Goal: Task Accomplishment & Management: Manage account settings

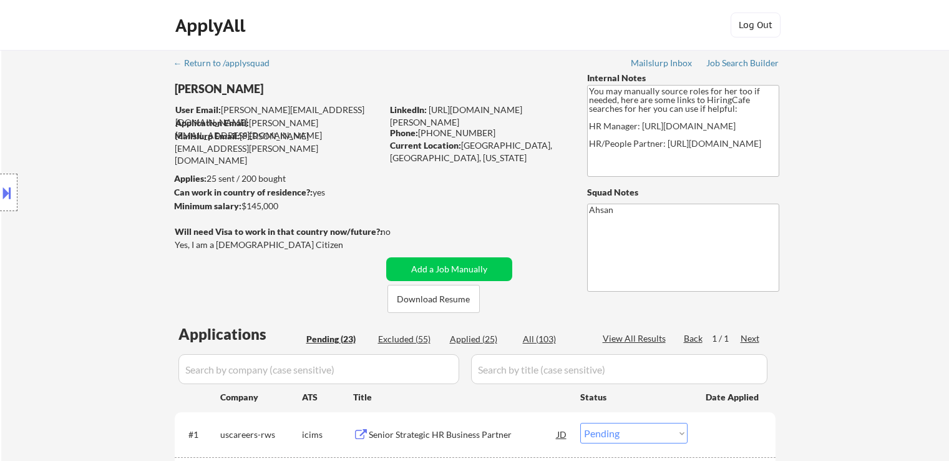
select select ""pending""
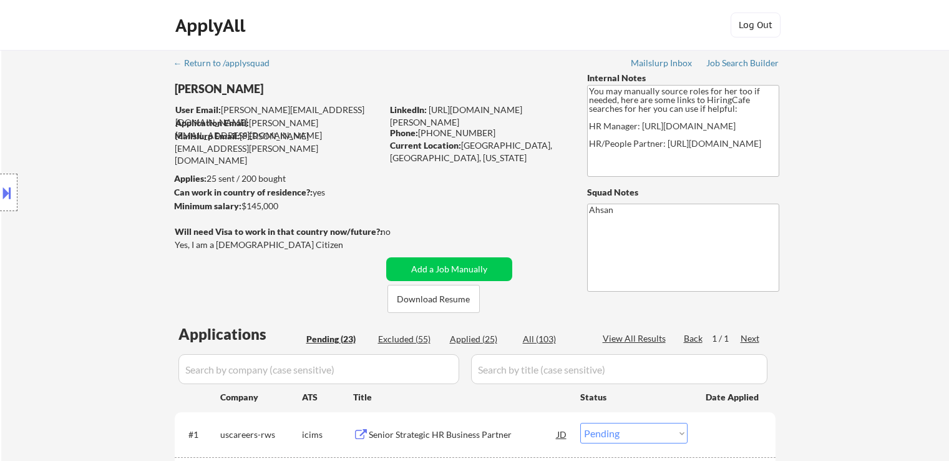
select select ""pending""
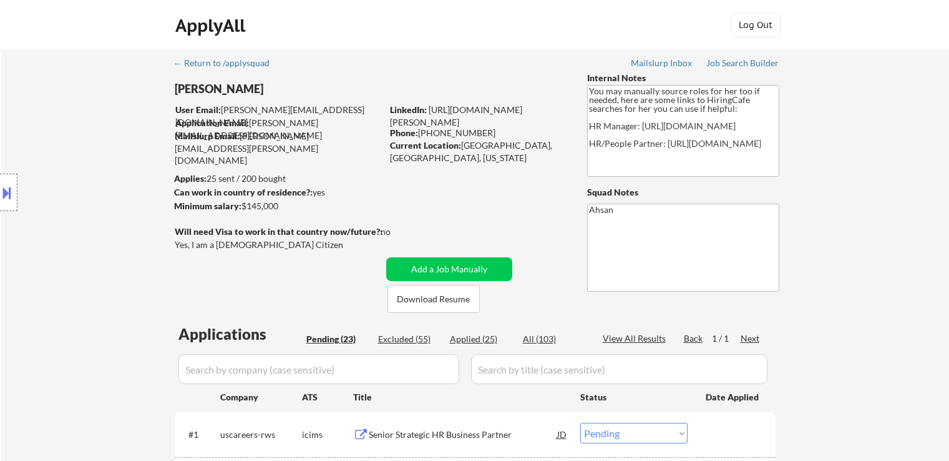
select select ""pending""
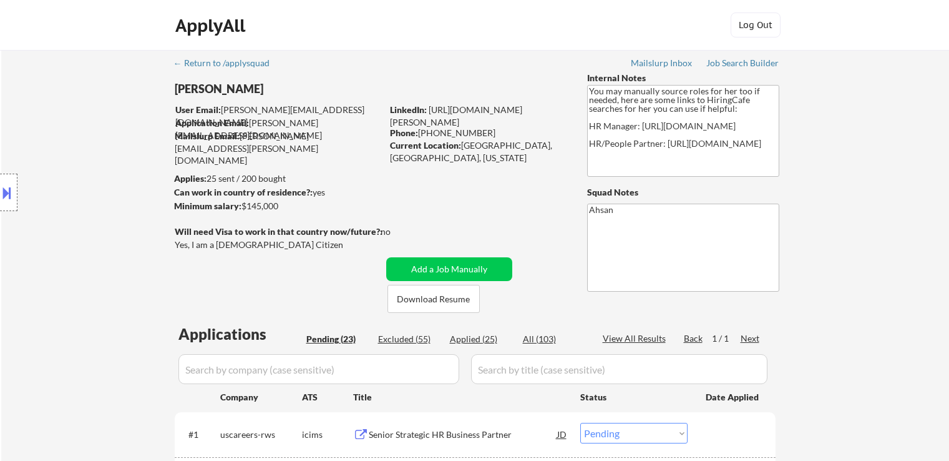
select select ""pending""
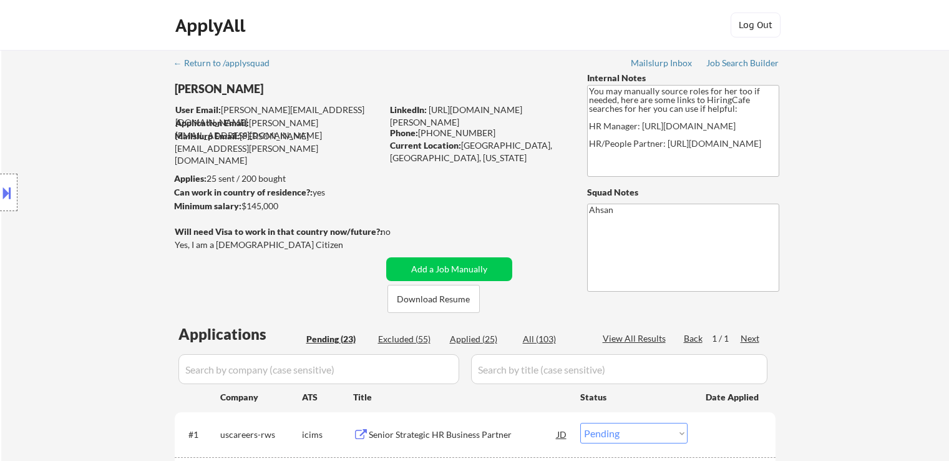
select select ""pending""
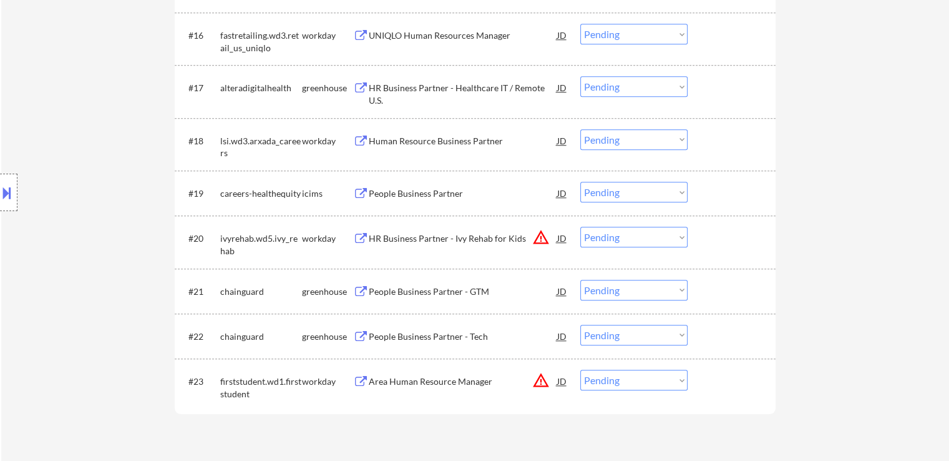
scroll to position [1311, 0]
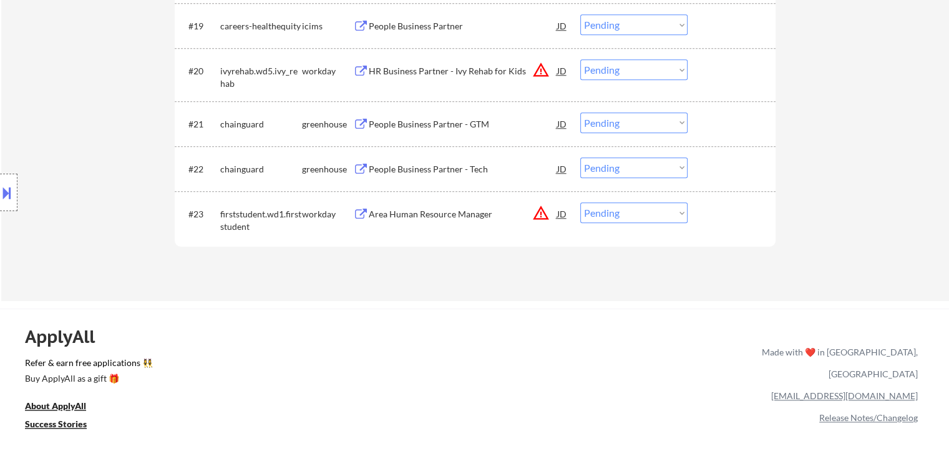
click at [408, 169] on div "People Business Partner - Tech" at bounding box center [463, 169] width 189 height 12
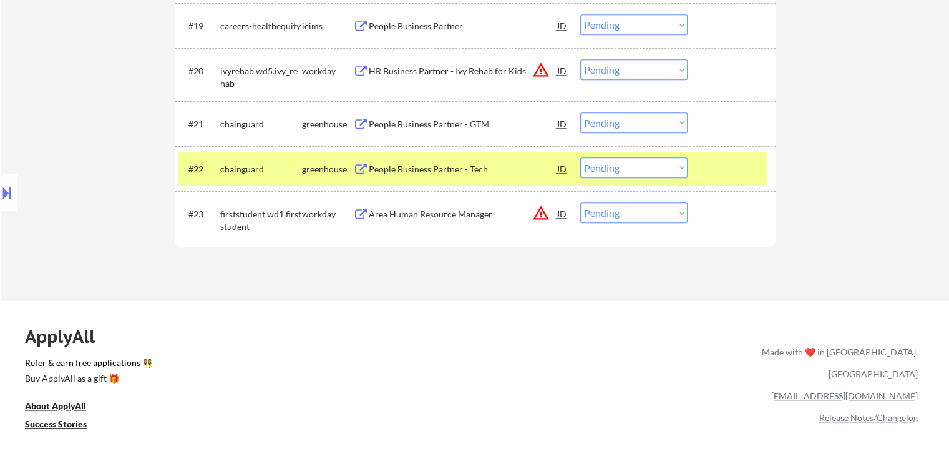
click at [619, 169] on select "Choose an option... Pending Applied Excluded (Questions) Excluded (Expired) Exc…" at bounding box center [634, 167] width 107 height 21
click at [581, 157] on select "Choose an option... Pending Applied Excluded (Questions) Excluded (Expired) Exc…" at bounding box center [634, 167] width 107 height 21
select select ""pending""
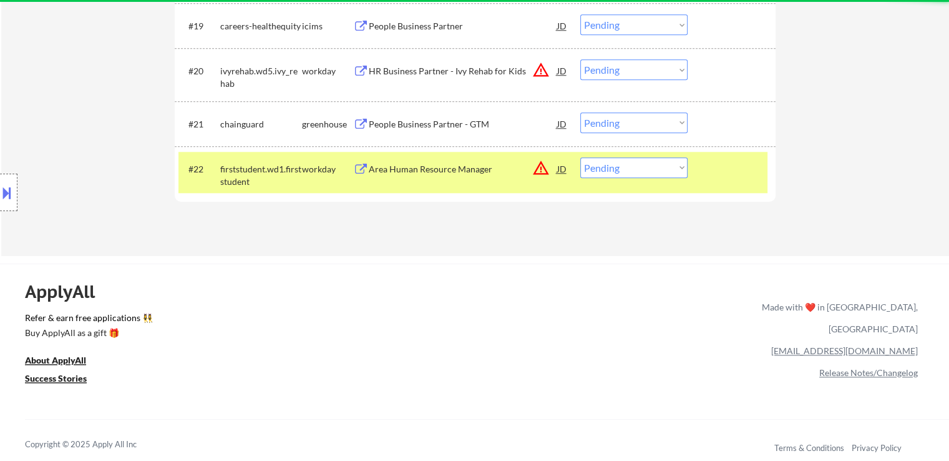
click at [405, 122] on div "People Business Partner - GTM" at bounding box center [463, 124] width 189 height 12
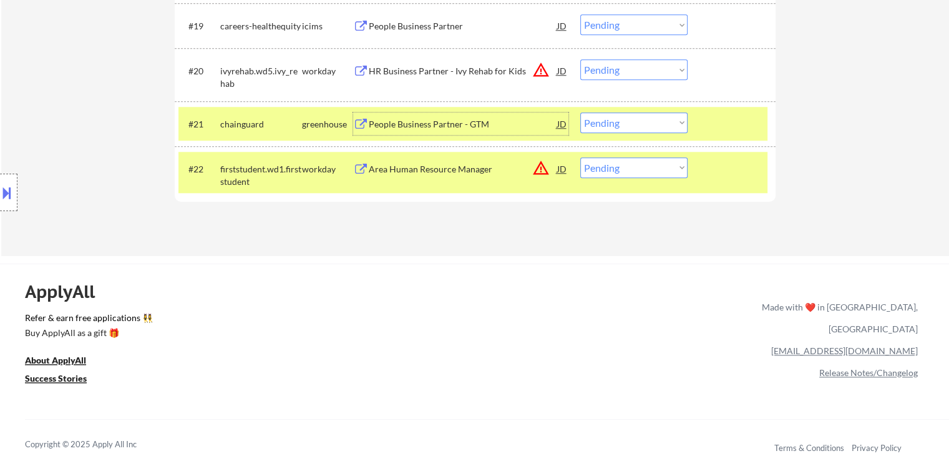
click at [606, 126] on select "Choose an option... Pending Applied Excluded (Questions) Excluded (Expired) Exc…" at bounding box center [634, 122] width 107 height 21
click at [581, 112] on select "Choose an option... Pending Applied Excluded (Questions) Excluded (Expired) Exc…" at bounding box center [634, 122] width 107 height 21
select select ""pending""
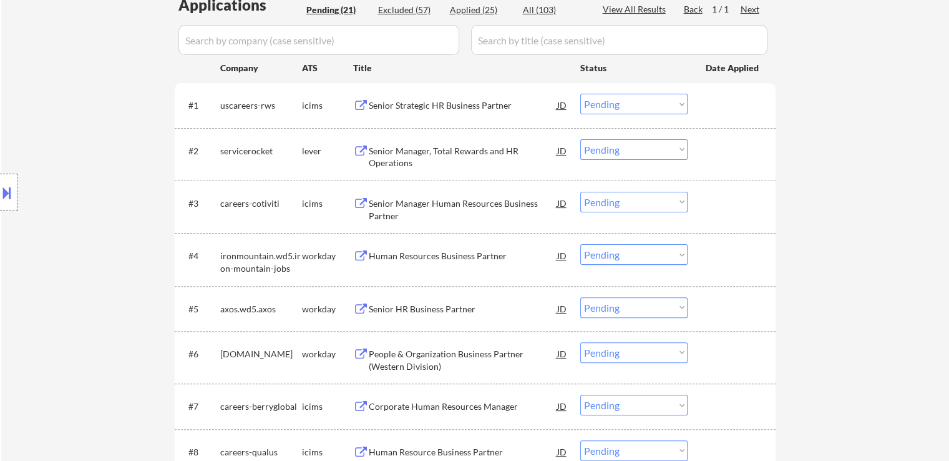
scroll to position [312, 0]
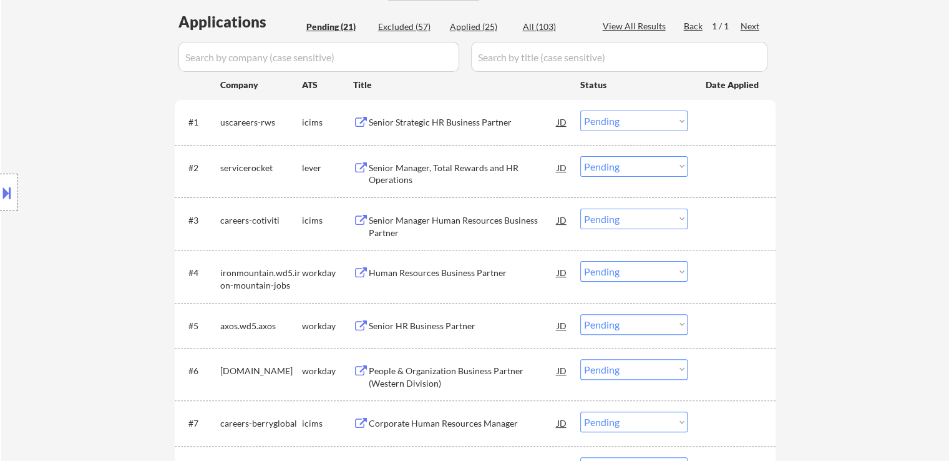
click at [412, 170] on div "Senior Manager, Total Rewards and HR Operations" at bounding box center [463, 174] width 189 height 24
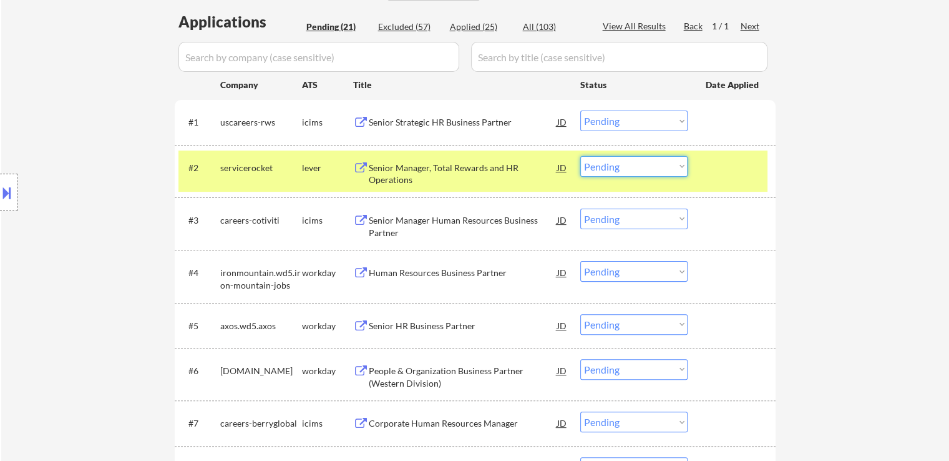
drag, startPoint x: 607, startPoint y: 166, endPoint x: 609, endPoint y: 175, distance: 9.5
click at [607, 166] on select "Choose an option... Pending Applied Excluded (Questions) Excluded (Expired) Exc…" at bounding box center [634, 166] width 107 height 21
click at [581, 156] on select "Choose an option... Pending Applied Excluded (Questions) Excluded (Expired) Exc…" at bounding box center [634, 166] width 107 height 21
select select ""pending""
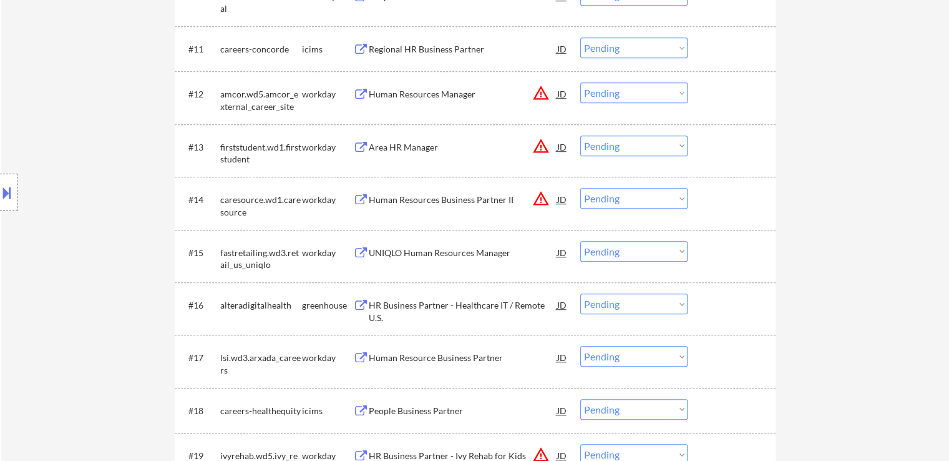
scroll to position [1061, 0]
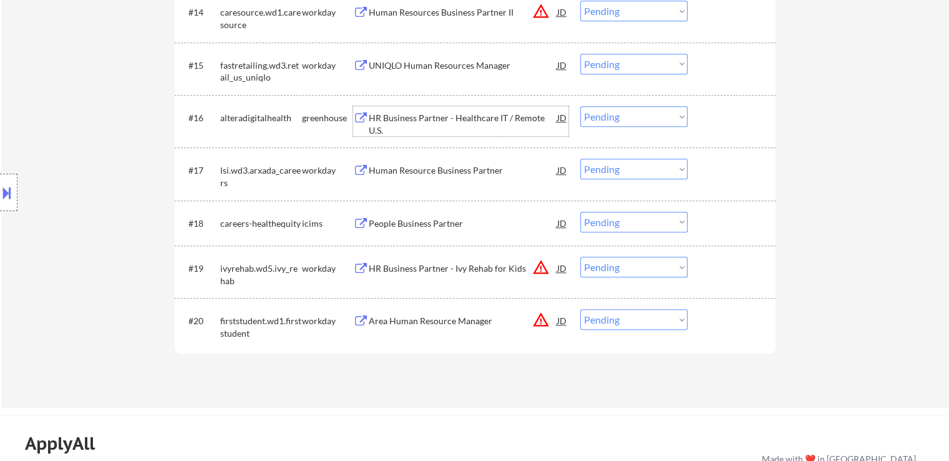
click at [451, 116] on div "HR Business Partner - Healthcare IT / Remote U.S." at bounding box center [463, 124] width 189 height 24
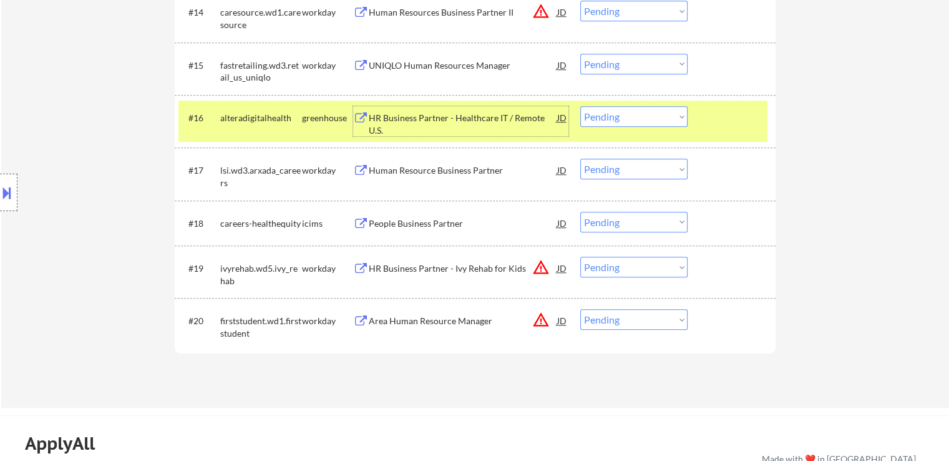
click at [619, 114] on select "Choose an option... Pending Applied Excluded (Questions) Excluded (Expired) Exc…" at bounding box center [634, 116] width 107 height 21
click at [581, 106] on select "Choose an option... Pending Applied Excluded (Questions) Excluded (Expired) Exc…" at bounding box center [634, 116] width 107 height 21
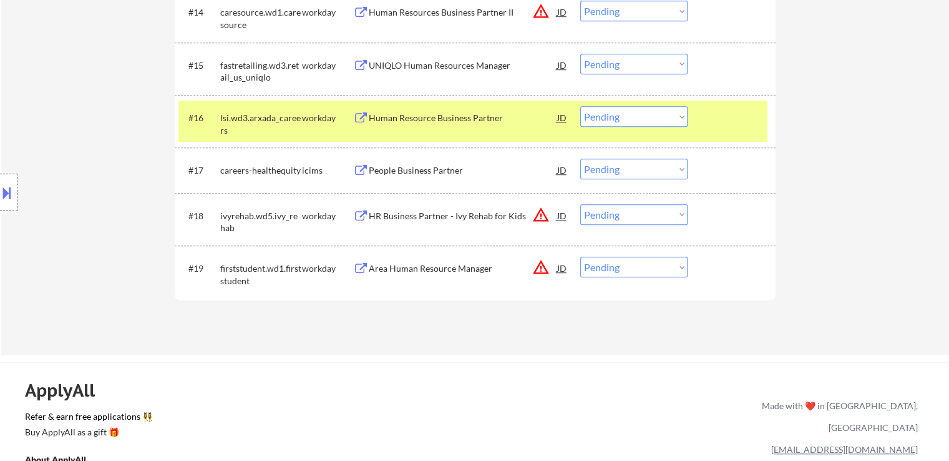
click at [418, 117] on div "Human Resource Business Partner" at bounding box center [463, 118] width 189 height 12
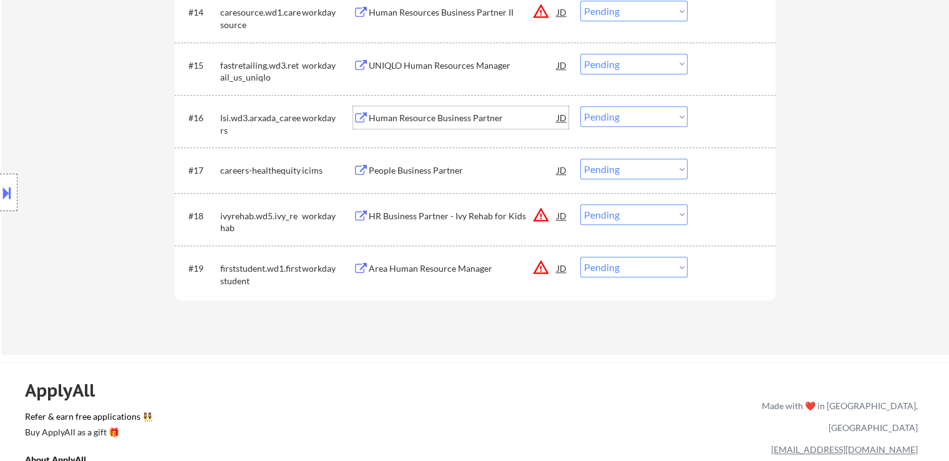
click at [602, 119] on select "Choose an option... Pending Applied Excluded (Questions) Excluded (Expired) Exc…" at bounding box center [634, 116] width 107 height 21
click at [581, 106] on select "Choose an option... Pending Applied Excluded (Questions) Excluded (Expired) Exc…" at bounding box center [634, 116] width 107 height 21
select select ""pending""
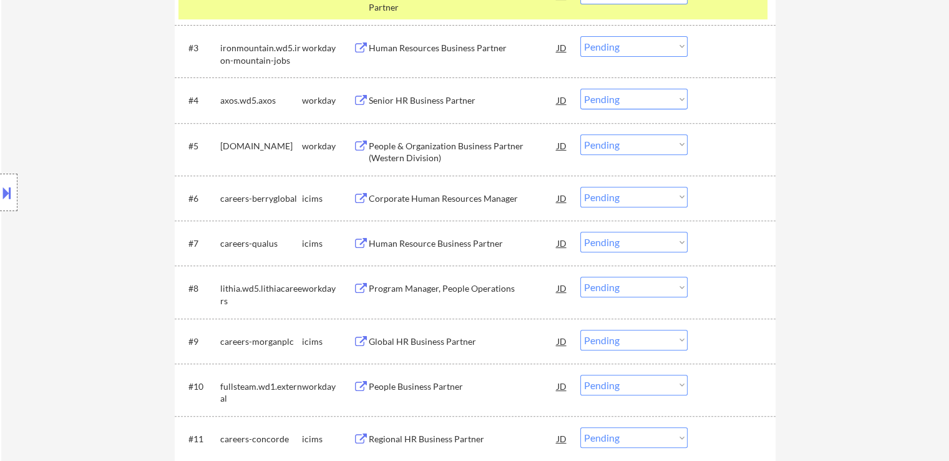
scroll to position [375, 0]
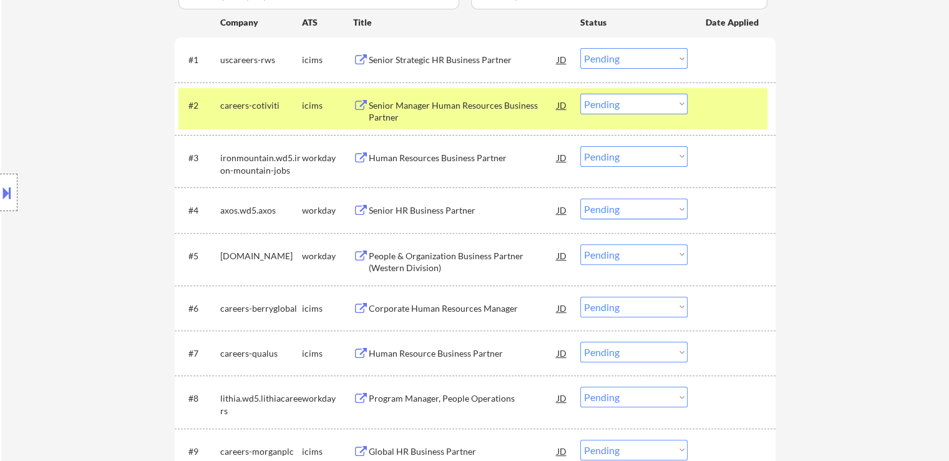
click at [433, 160] on div "Human Resources Business Partner" at bounding box center [463, 158] width 189 height 12
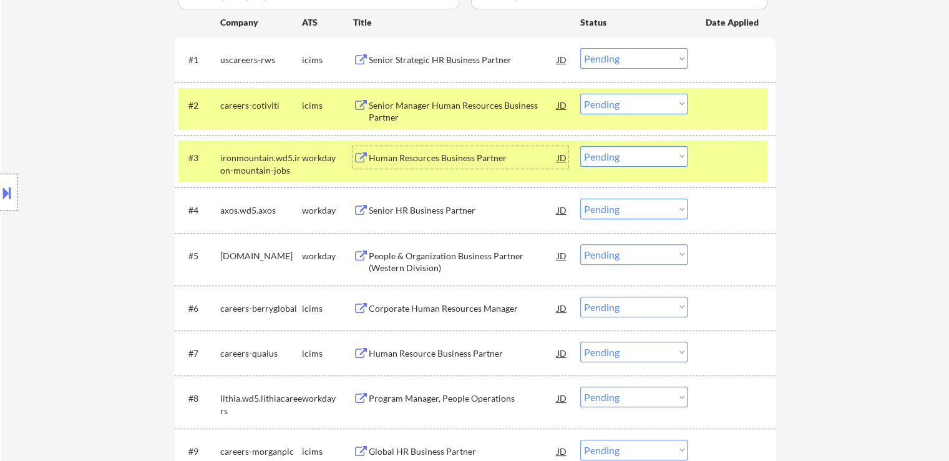
click at [629, 155] on select "Choose an option... Pending Applied Excluded (Questions) Excluded (Expired) Exc…" at bounding box center [634, 156] width 107 height 21
click at [581, 146] on select "Choose an option... Pending Applied Excluded (Questions) Excluded (Expired) Exc…" at bounding box center [634, 156] width 107 height 21
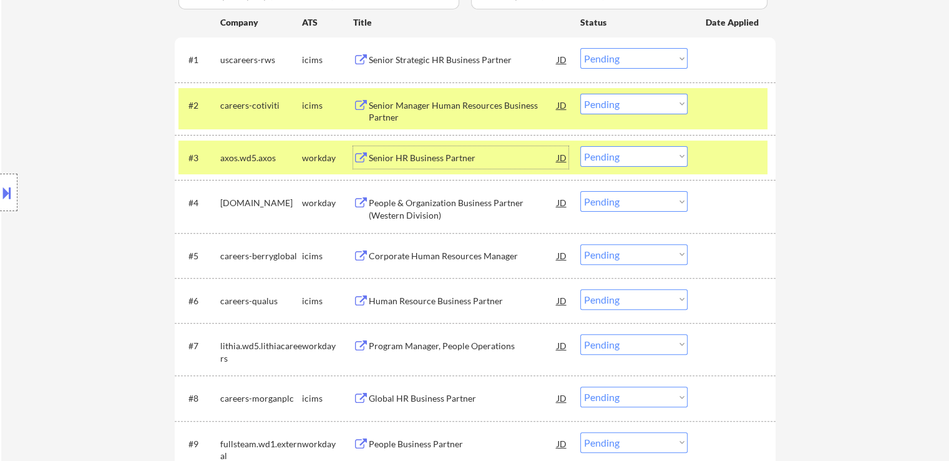
click at [403, 157] on div "Senior HR Business Partner" at bounding box center [463, 158] width 189 height 12
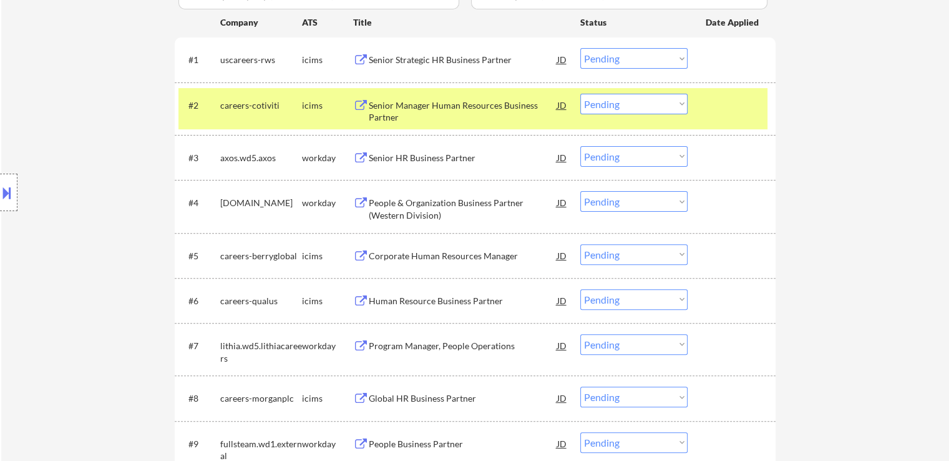
click at [0, 193] on button at bounding box center [7, 192] width 14 height 21
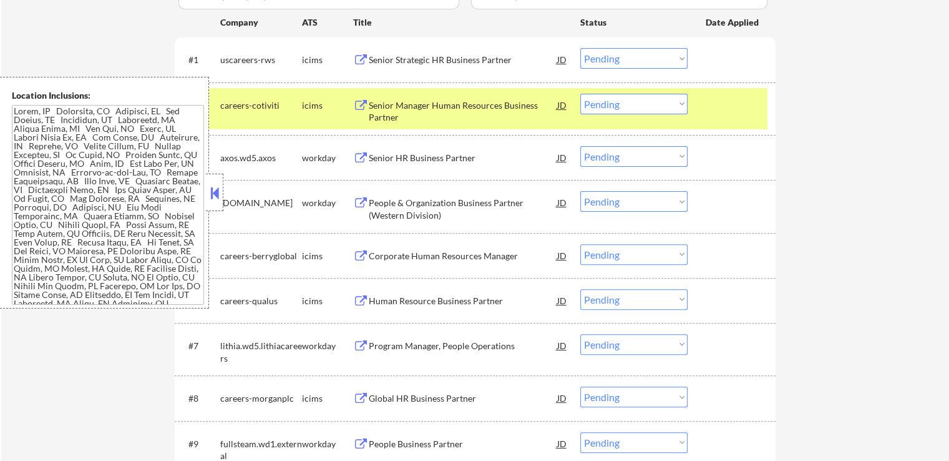
click at [212, 190] on button at bounding box center [215, 193] width 14 height 19
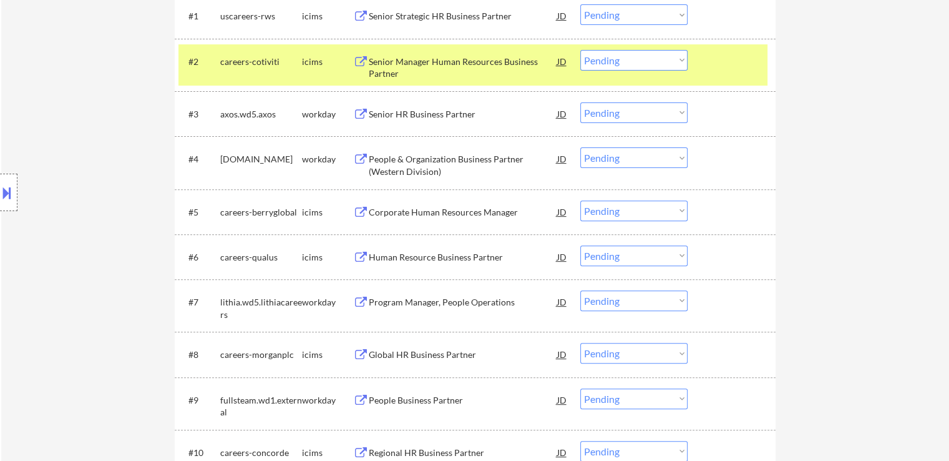
scroll to position [437, 0]
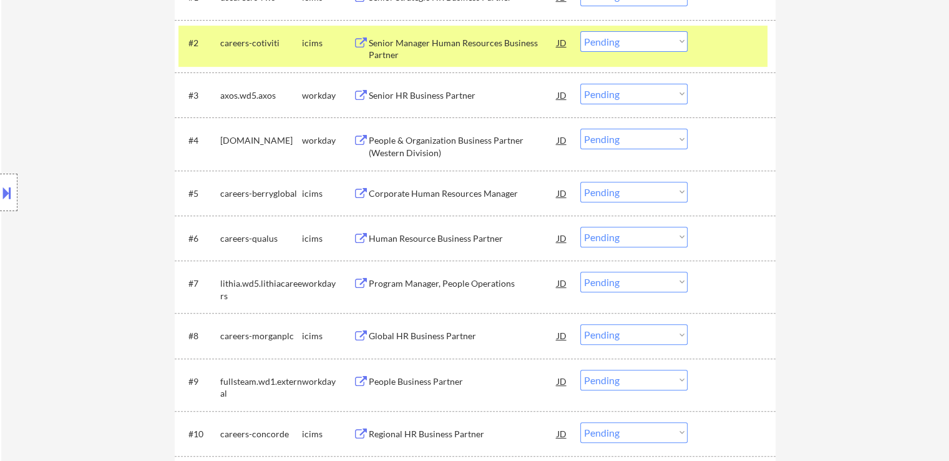
click at [604, 94] on select "Choose an option... Pending Applied Excluded (Questions) Excluded (Expired) Exc…" at bounding box center [634, 94] width 107 height 21
click at [581, 84] on select "Choose an option... Pending Applied Excluded (Questions) Excluded (Expired) Exc…" at bounding box center [634, 94] width 107 height 21
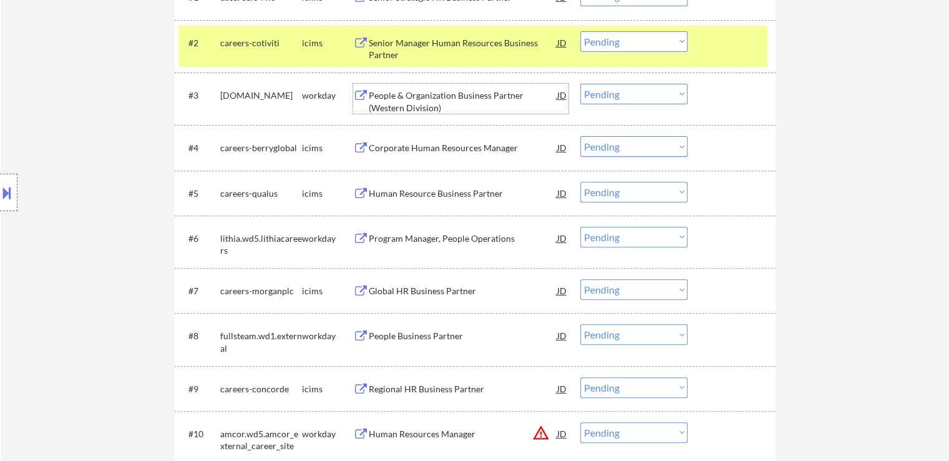
click at [398, 94] on div "People & Organization Business Partner (Western Division)" at bounding box center [463, 101] width 189 height 24
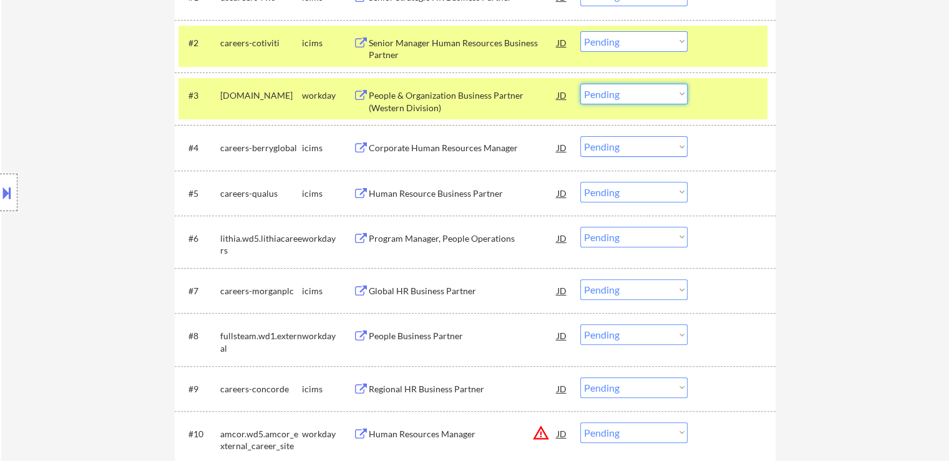
click at [602, 93] on select "Choose an option... Pending Applied Excluded (Questions) Excluded (Expired) Exc…" at bounding box center [634, 94] width 107 height 21
click at [581, 84] on select "Choose an option... Pending Applied Excluded (Questions) Excluded (Expired) Exc…" at bounding box center [634, 94] width 107 height 21
select select ""pending""
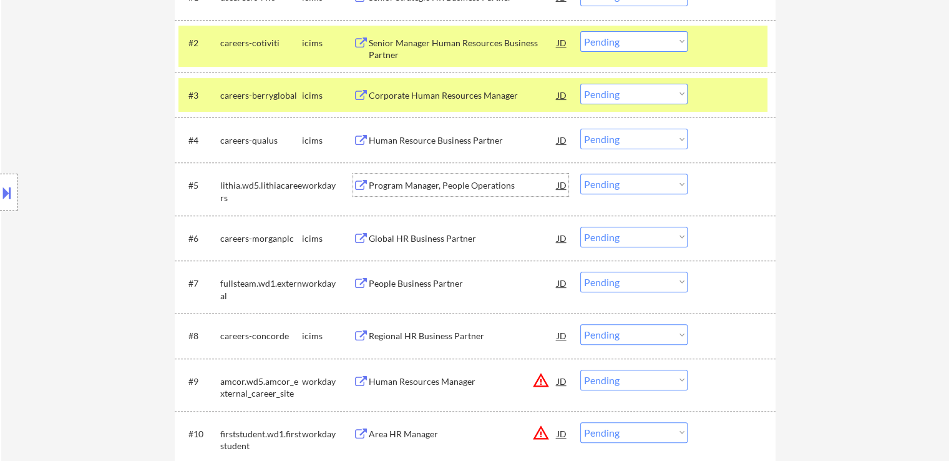
click at [419, 190] on div "Program Manager, People Operations" at bounding box center [463, 185] width 189 height 12
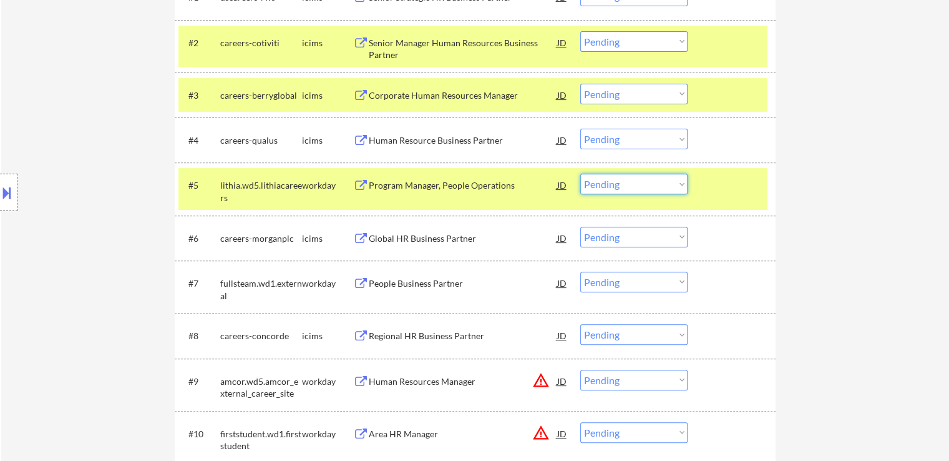
click at [614, 183] on select "Choose an option... Pending Applied Excluded (Questions) Excluded (Expired) Exc…" at bounding box center [634, 184] width 107 height 21
click at [581, 174] on select "Choose an option... Pending Applied Excluded (Questions) Excluded (Expired) Exc…" at bounding box center [634, 184] width 107 height 21
select select ""pending""
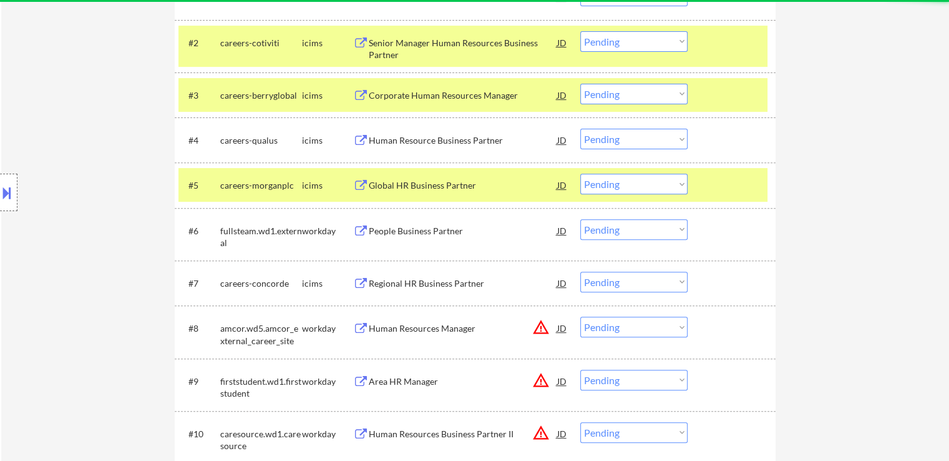
scroll to position [499, 0]
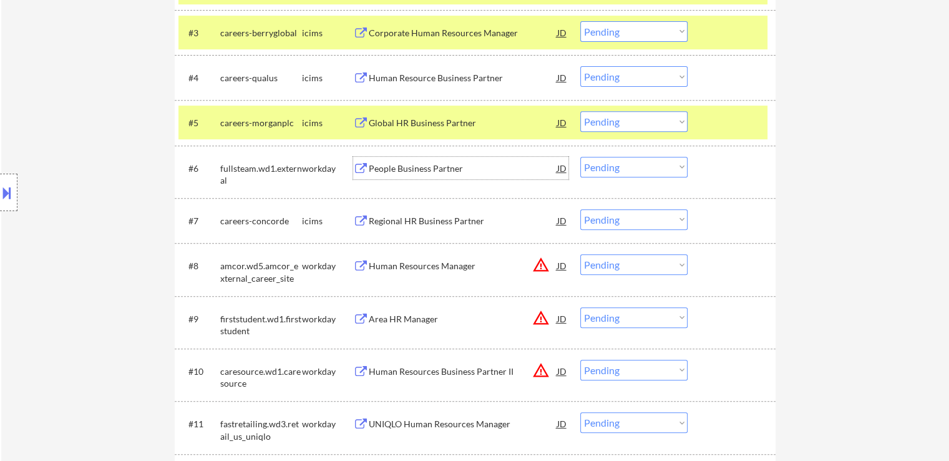
click at [413, 171] on div "People Business Partner" at bounding box center [463, 168] width 189 height 12
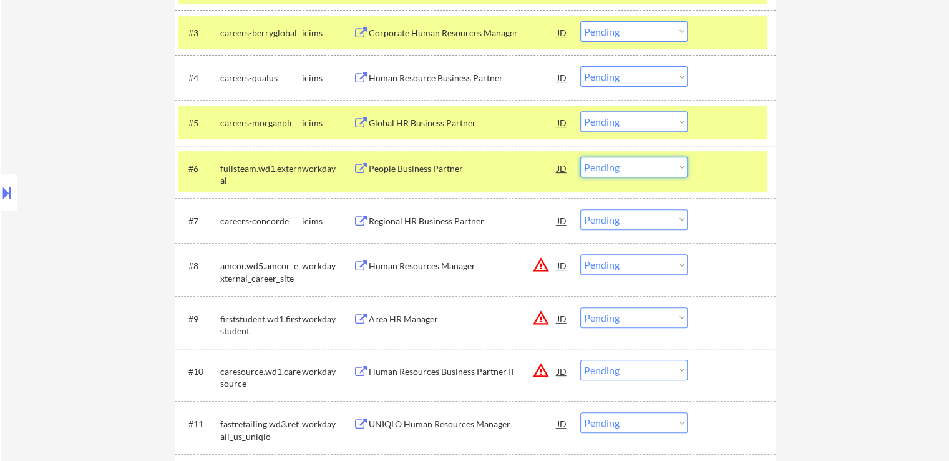
click at [602, 164] on select "Choose an option... Pending Applied Excluded (Questions) Excluded (Expired) Exc…" at bounding box center [634, 167] width 107 height 21
click at [581, 157] on select "Choose an option... Pending Applied Excluded (Questions) Excluded (Expired) Exc…" at bounding box center [634, 167] width 107 height 21
select select ""pending""
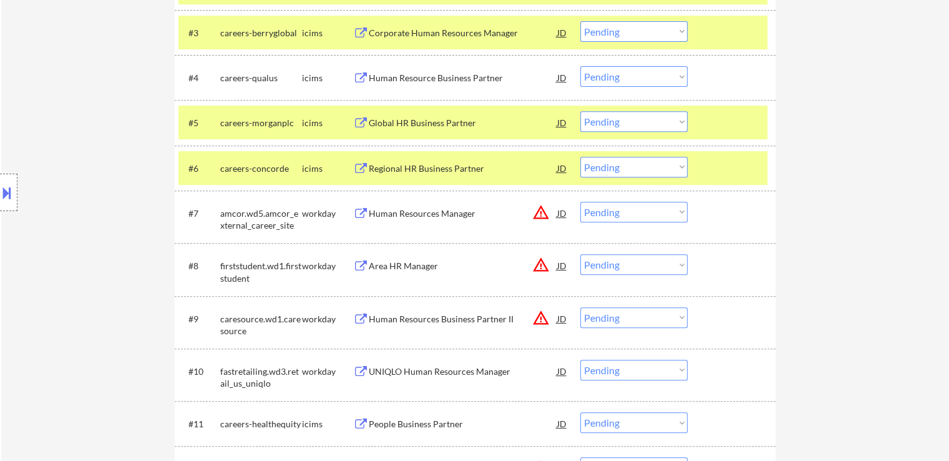
click at [435, 212] on div "Human Resources Manager" at bounding box center [463, 213] width 189 height 12
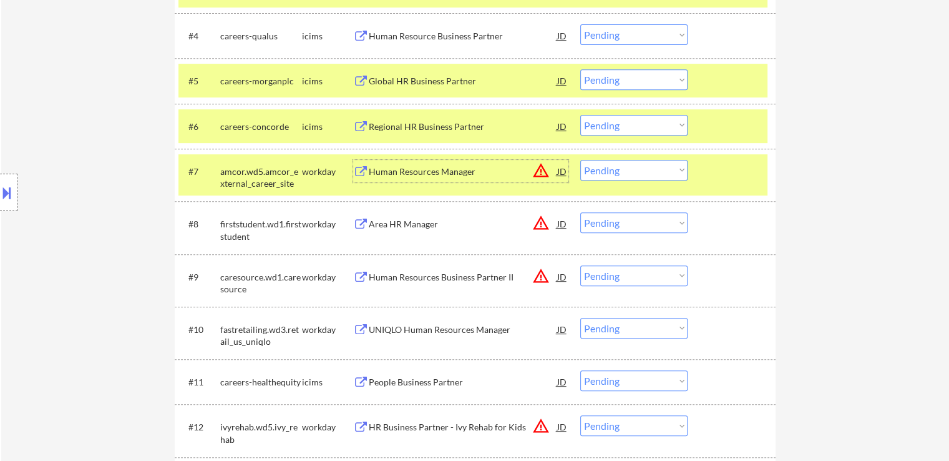
scroll to position [562, 0]
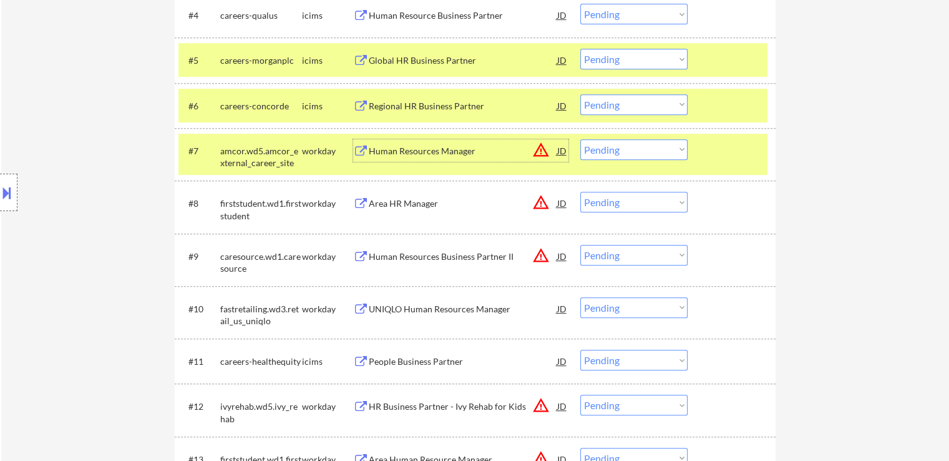
click at [620, 154] on select "Choose an option... Pending Applied Excluded (Questions) Excluded (Expired) Exc…" at bounding box center [634, 149] width 107 height 21
click at [581, 139] on select "Choose an option... Pending Applied Excluded (Questions) Excluded (Expired) Exc…" at bounding box center [634, 149] width 107 height 21
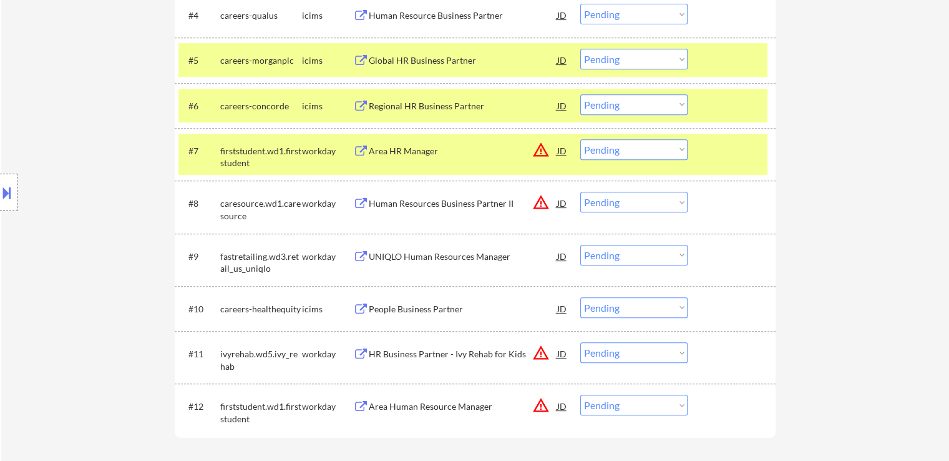
click at [417, 149] on div "Area HR Manager" at bounding box center [463, 151] width 189 height 12
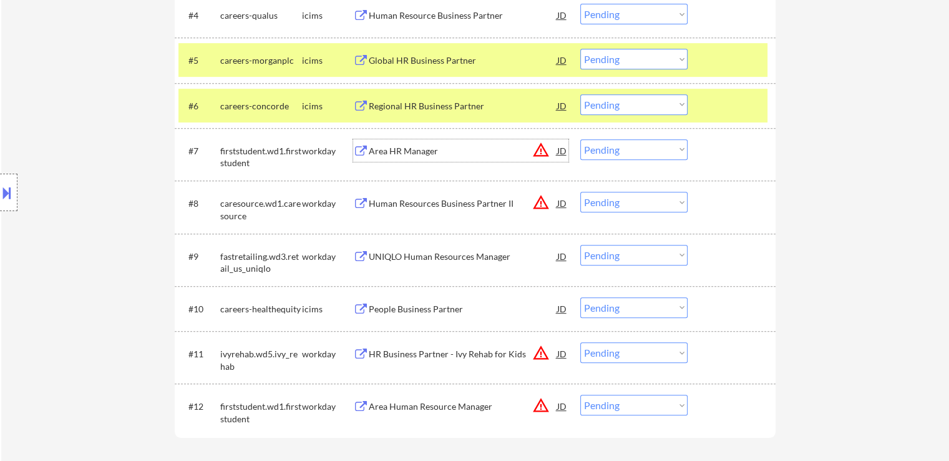
click at [609, 147] on select "Choose an option... Pending Applied Excluded (Questions) Excluded (Expired) Exc…" at bounding box center [634, 149] width 107 height 21
click at [581, 139] on select "Choose an option... Pending Applied Excluded (Questions) Excluded (Expired) Exc…" at bounding box center [634, 149] width 107 height 21
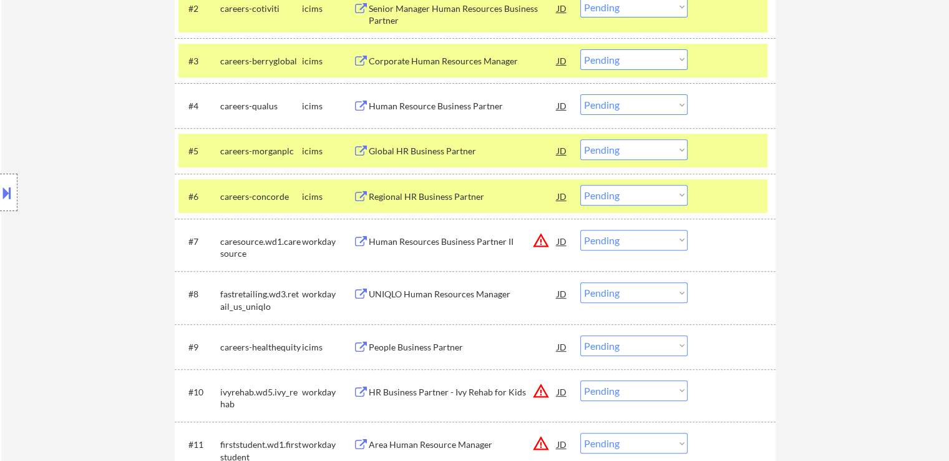
scroll to position [499, 0]
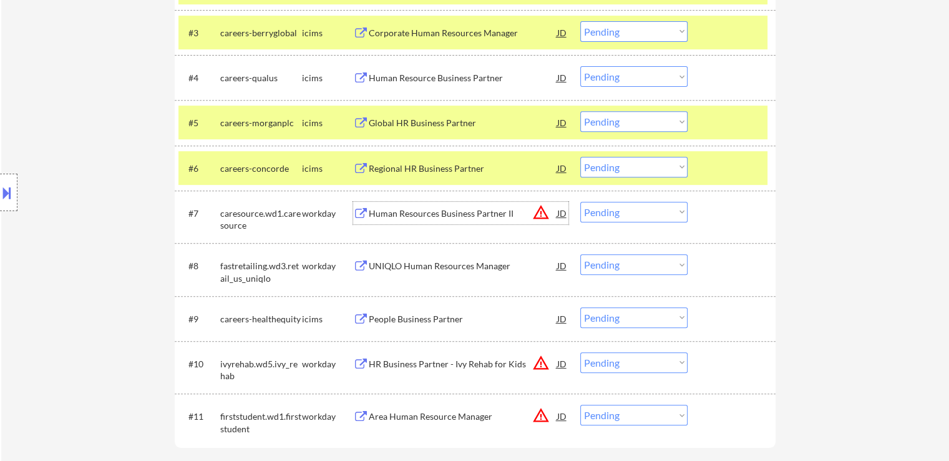
click at [456, 218] on div "Human Resources Business Partner II" at bounding box center [463, 213] width 189 height 12
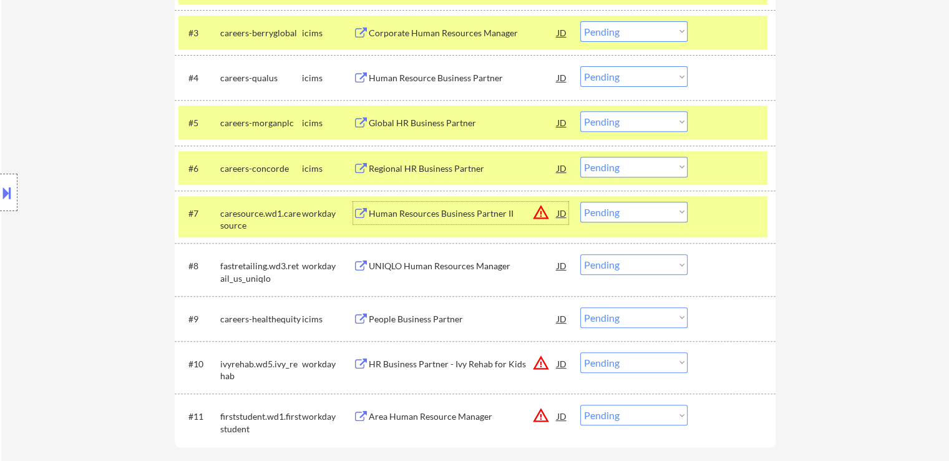
scroll to position [562, 0]
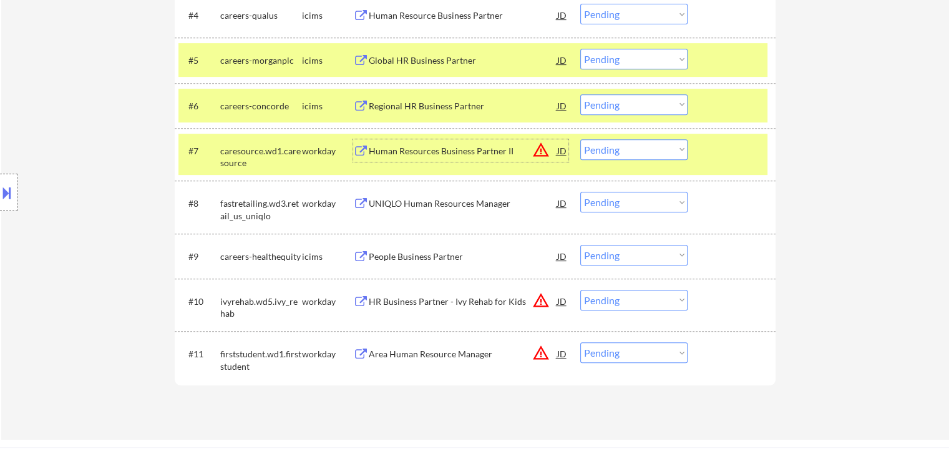
click at [606, 150] on select "Choose an option... Pending Applied Excluded (Questions) Excluded (Expired) Exc…" at bounding box center [634, 149] width 107 height 21
click at [581, 139] on select "Choose an option... Pending Applied Excluded (Questions) Excluded (Expired) Exc…" at bounding box center [634, 149] width 107 height 21
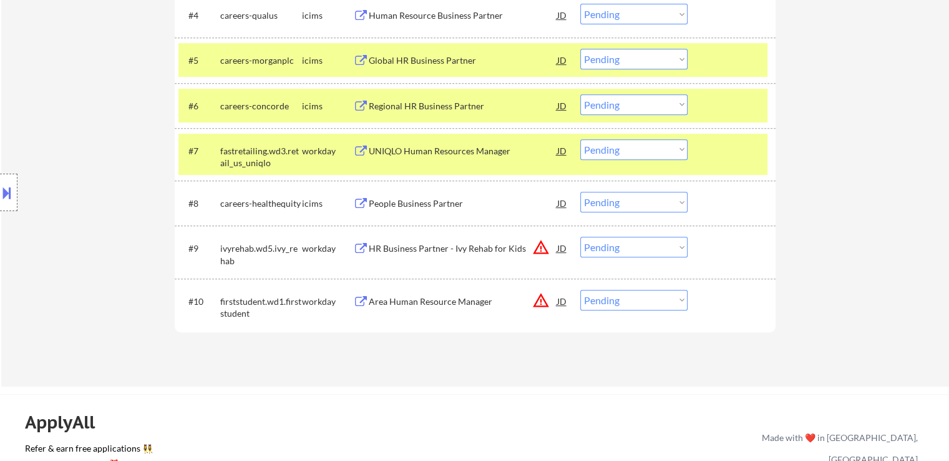
click at [434, 149] on div "UNIQLO Human Resources Manager" at bounding box center [463, 151] width 189 height 12
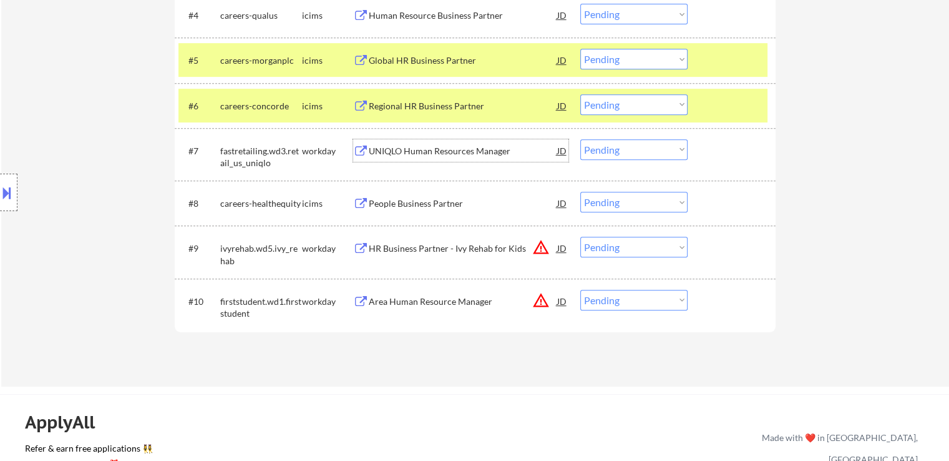
click at [590, 147] on select "Choose an option... Pending Applied Excluded (Questions) Excluded (Expired) Exc…" at bounding box center [634, 149] width 107 height 21
click at [581, 139] on select "Choose an option... Pending Applied Excluded (Questions) Excluded (Expired) Exc…" at bounding box center [634, 149] width 107 height 21
select select ""pending""
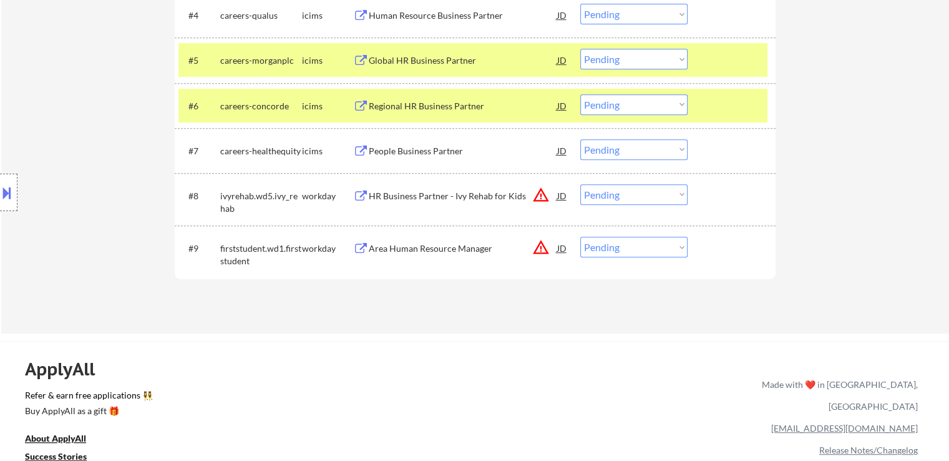
click at [459, 199] on div "HR Business Partner - Ivy Rehab for Kids" at bounding box center [463, 196] width 189 height 12
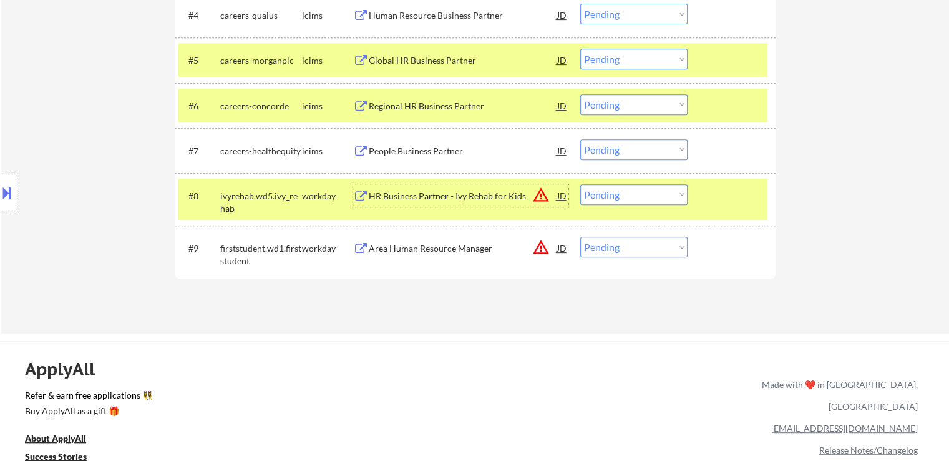
drag, startPoint x: 622, startPoint y: 194, endPoint x: 624, endPoint y: 202, distance: 8.3
click at [622, 194] on select "Choose an option... Pending Applied Excluded (Questions) Excluded (Expired) Exc…" at bounding box center [634, 194] width 107 height 21
click at [581, 184] on select "Choose an option... Pending Applied Excluded (Questions) Excluded (Expired) Exc…" at bounding box center [634, 194] width 107 height 21
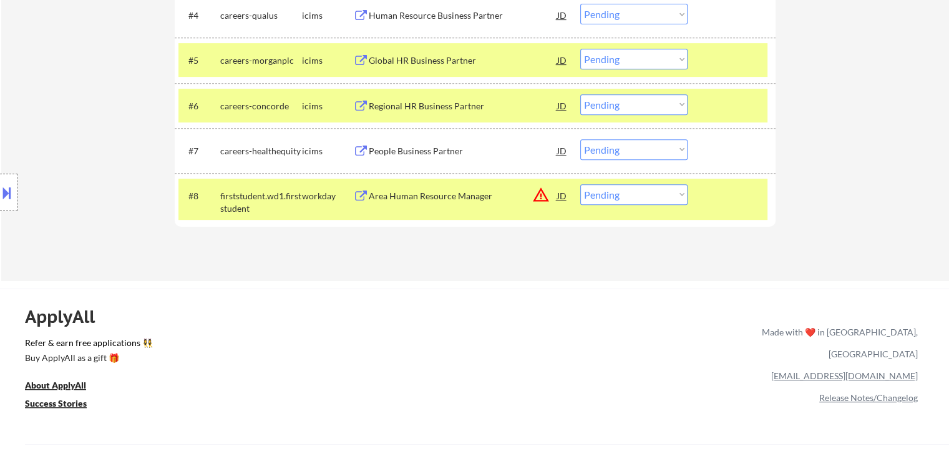
click at [477, 194] on div "Area Human Resource Manager" at bounding box center [463, 196] width 189 height 12
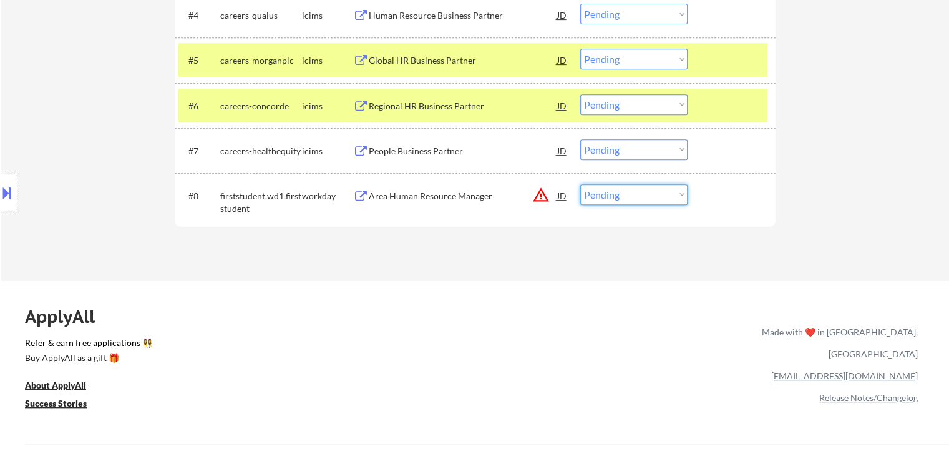
click at [629, 200] on select "Choose an option... Pending Applied Excluded (Questions) Excluded (Expired) Exc…" at bounding box center [634, 194] width 107 height 21
select select ""excluded__expired_""
click at [581, 184] on select "Choose an option... Pending Applied Excluded (Questions) Excluded (Expired) Exc…" at bounding box center [634, 194] width 107 height 21
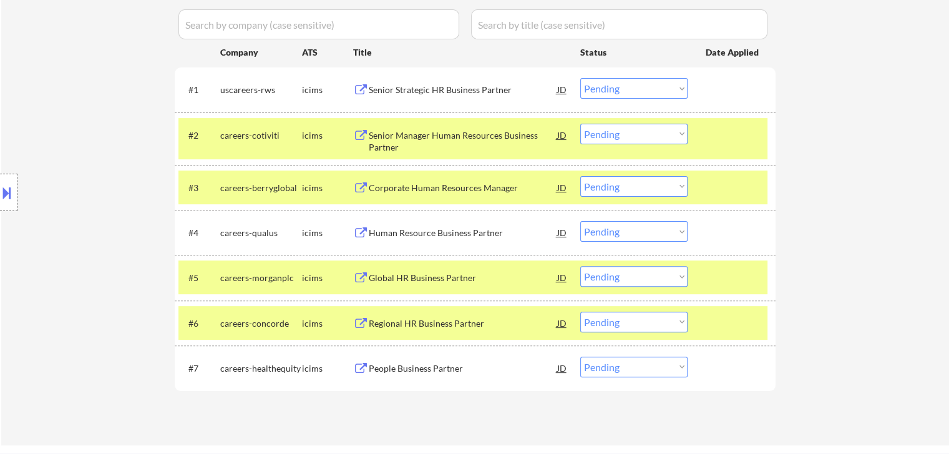
scroll to position [375, 0]
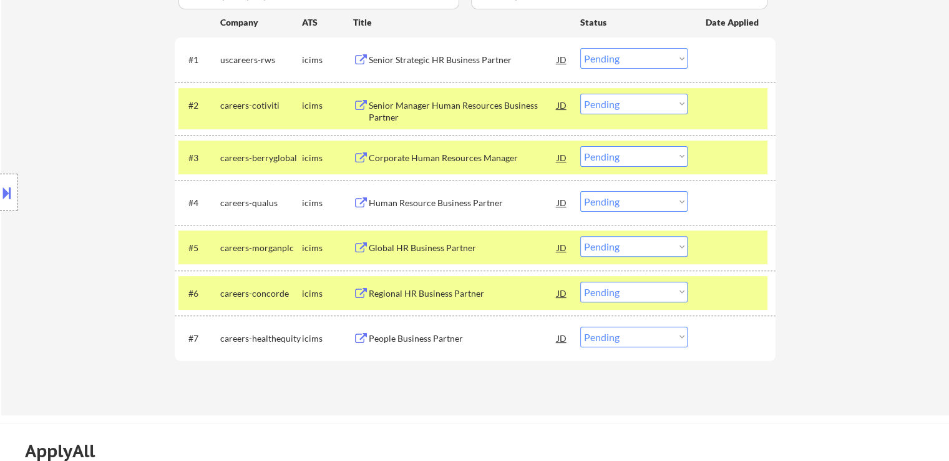
click at [424, 56] on div "Senior Strategic HR Business Partner" at bounding box center [463, 60] width 189 height 12
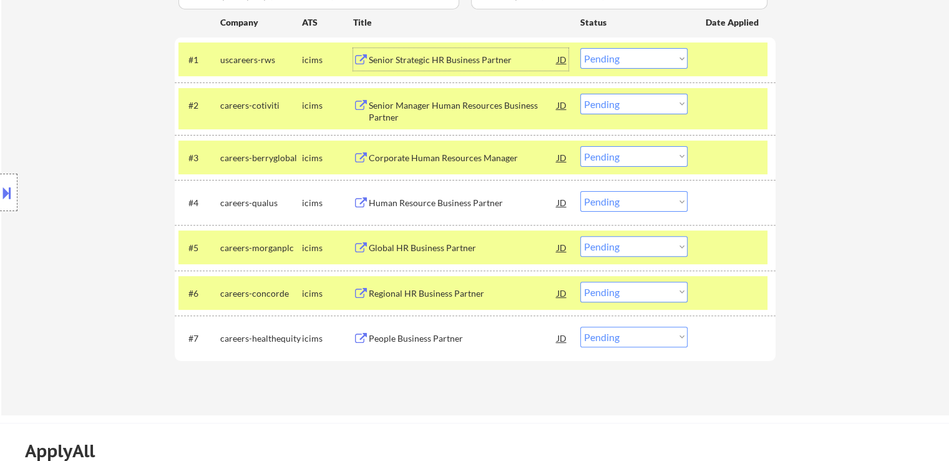
click at [619, 59] on select "Choose an option... Pending Applied Excluded (Questions) Excluded (Expired) Exc…" at bounding box center [634, 58] width 107 height 21
click at [581, 48] on select "Choose an option... Pending Applied Excluded (Questions) Excluded (Expired) Exc…" at bounding box center [634, 58] width 107 height 21
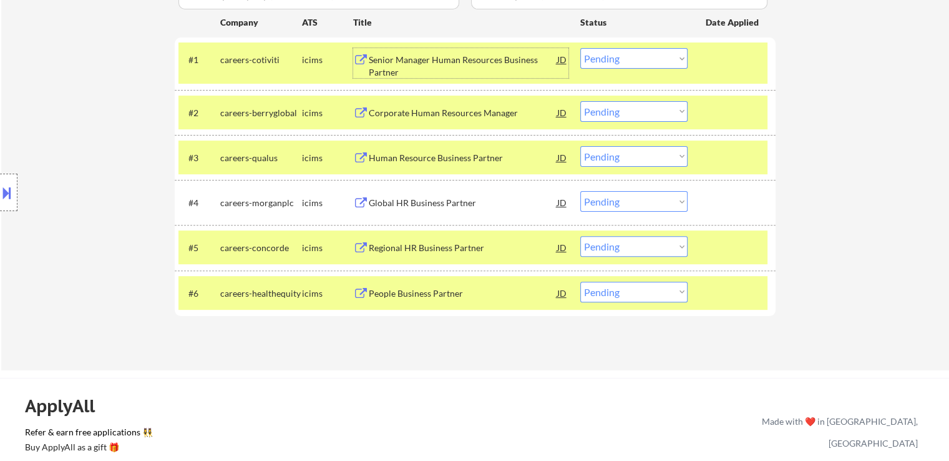
click at [446, 55] on div "Senior Manager Human Resources Business Partner" at bounding box center [463, 66] width 189 height 24
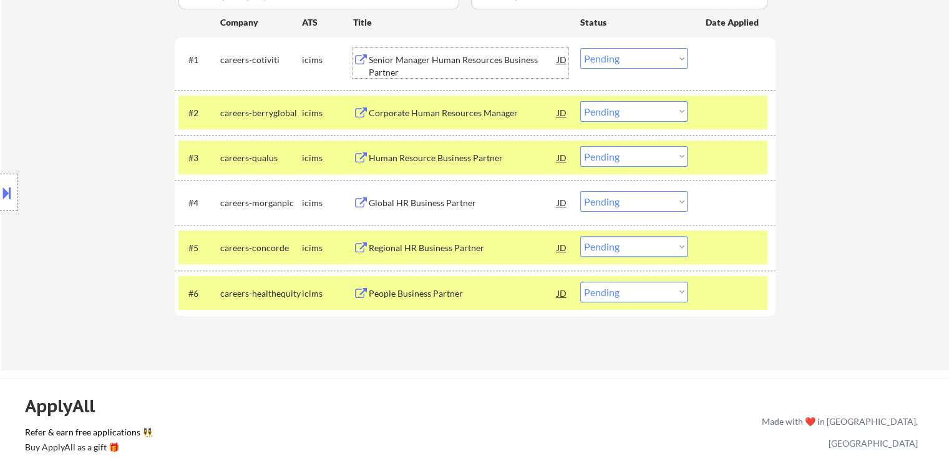
click at [599, 64] on select "Choose an option... Pending Applied Excluded (Questions) Excluded (Expired) Exc…" at bounding box center [634, 58] width 107 height 21
click at [581, 48] on select "Choose an option... Pending Applied Excluded (Questions) Excluded (Expired) Exc…" at bounding box center [634, 58] width 107 height 21
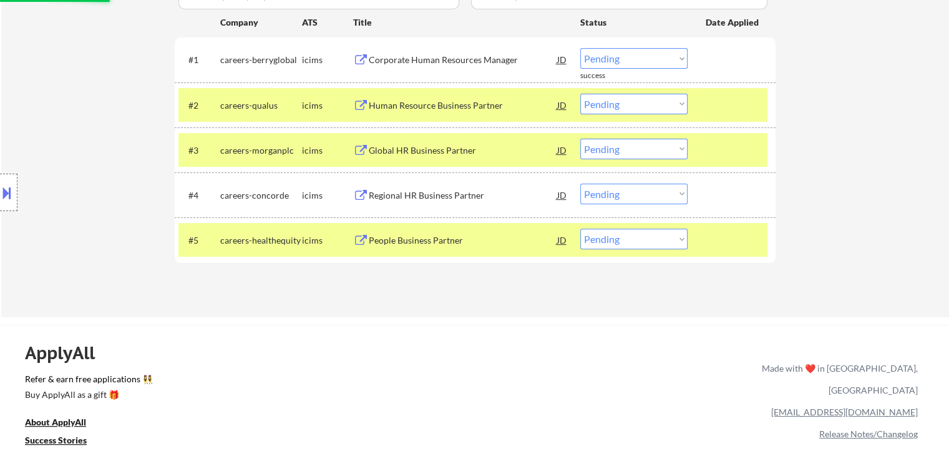
click at [418, 58] on div "Corporate Human Resources Manager" at bounding box center [463, 60] width 189 height 12
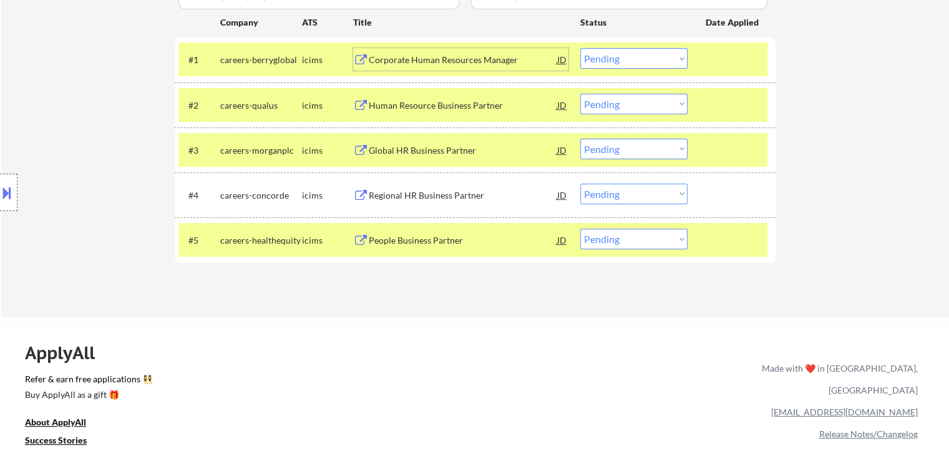
click at [634, 59] on select "Choose an option... Pending Applied Excluded (Questions) Excluded (Expired) Exc…" at bounding box center [634, 58] width 107 height 21
click at [581, 48] on select "Choose an option... Pending Applied Excluded (Questions) Excluded (Expired) Exc…" at bounding box center [634, 58] width 107 height 21
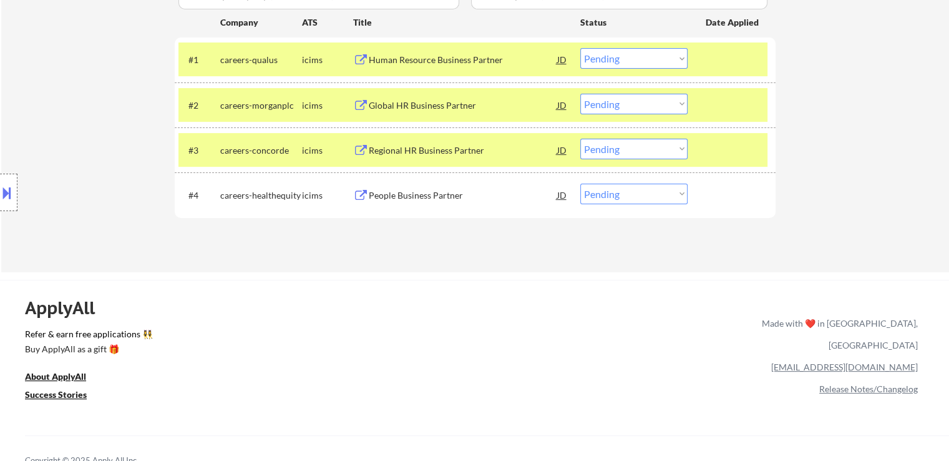
click at [451, 54] on div "Human Resource Business Partner" at bounding box center [463, 60] width 189 height 12
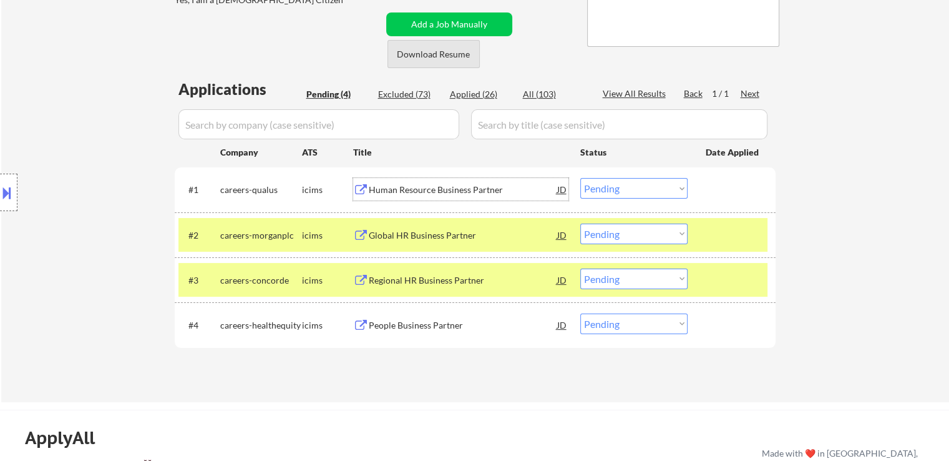
scroll to position [250, 0]
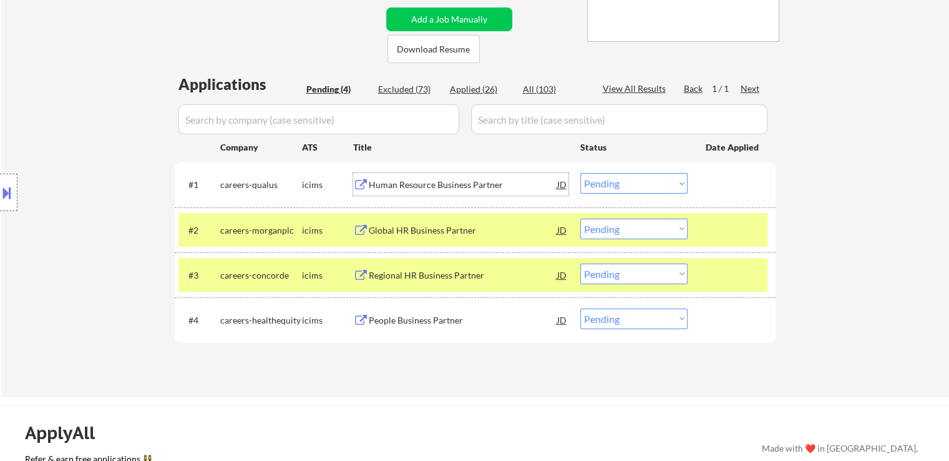
click at [619, 186] on select "Choose an option... Pending Applied Excluded (Questions) Excluded (Expired) Exc…" at bounding box center [634, 183] width 107 height 21
click at [581, 173] on select "Choose an option... Pending Applied Excluded (Questions) Excluded (Expired) Exc…" at bounding box center [634, 183] width 107 height 21
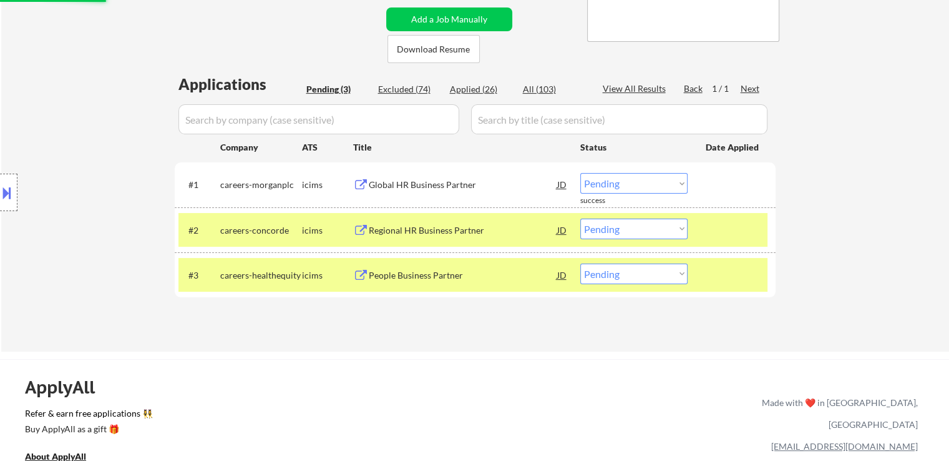
click at [411, 179] on div "Global HR Business Partner" at bounding box center [463, 185] width 189 height 12
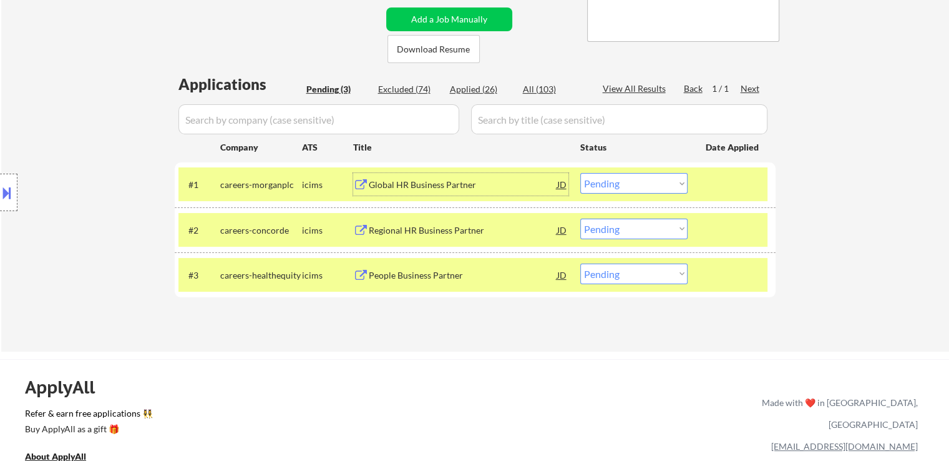
drag, startPoint x: 634, startPoint y: 180, endPoint x: 626, endPoint y: 185, distance: 9.9
click at [634, 179] on select "Choose an option... Pending Applied Excluded (Questions) Excluded (Expired) Exc…" at bounding box center [634, 183] width 107 height 21
click at [581, 173] on select "Choose an option... Pending Applied Excluded (Questions) Excluded (Expired) Exc…" at bounding box center [634, 183] width 107 height 21
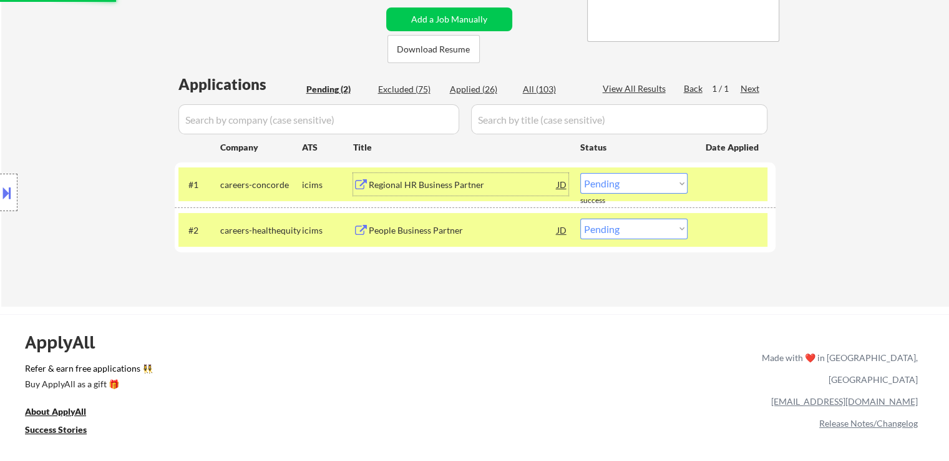
click at [438, 190] on div "Regional HR Business Partner" at bounding box center [463, 185] width 189 height 12
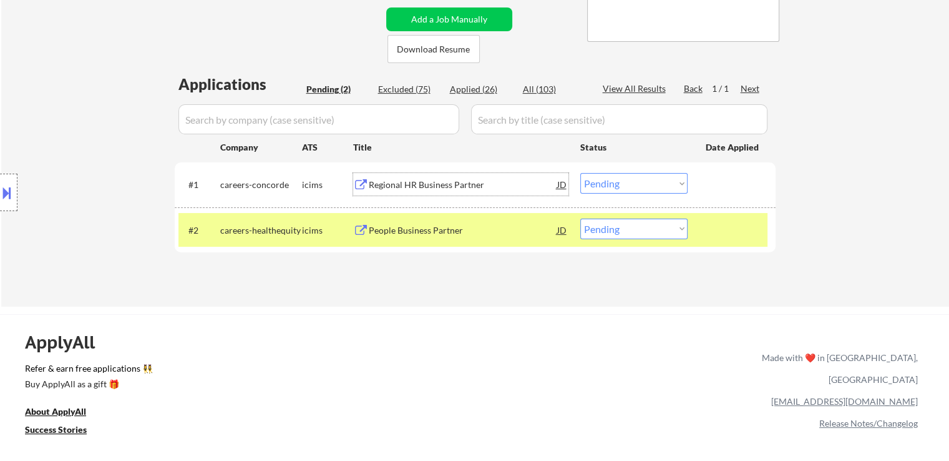
click at [602, 183] on select "Choose an option... Pending Applied Excluded (Questions) Excluded (Expired) Exc…" at bounding box center [634, 183] width 107 height 21
click at [581, 173] on select "Choose an option... Pending Applied Excluded (Questions) Excluded (Expired) Exc…" at bounding box center [634, 183] width 107 height 21
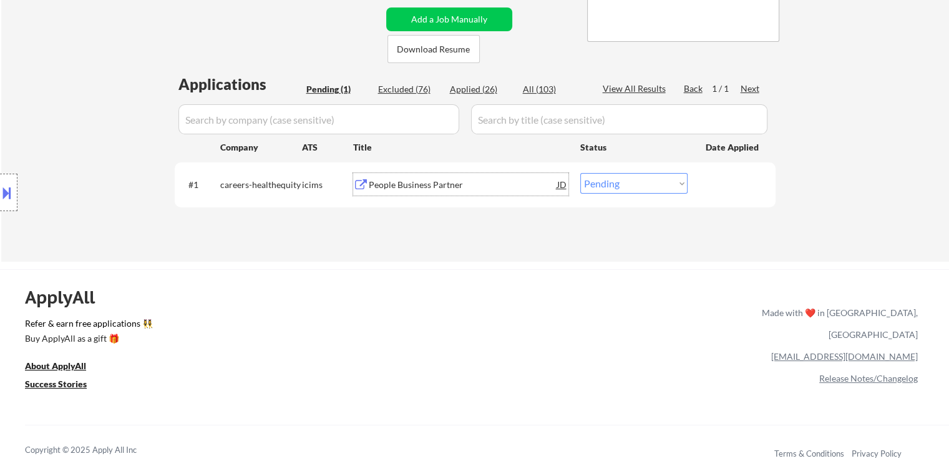
click at [443, 185] on div "People Business Partner" at bounding box center [463, 185] width 189 height 12
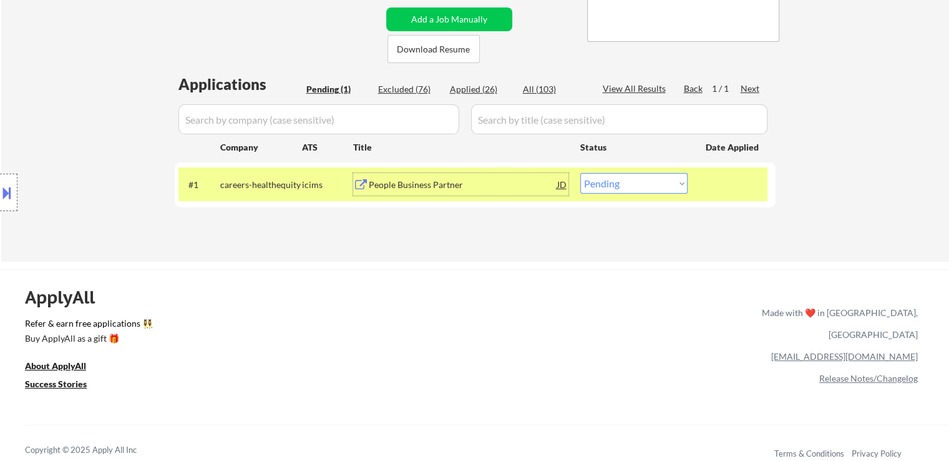
click at [641, 184] on select "Choose an option... Pending Applied Excluded (Questions) Excluded (Expired) Exc…" at bounding box center [634, 183] width 107 height 21
select select ""excluded__expired_""
click at [581, 173] on select "Choose an option... Pending Applied Excluded (Questions) Excluded (Expired) Exc…" at bounding box center [634, 183] width 107 height 21
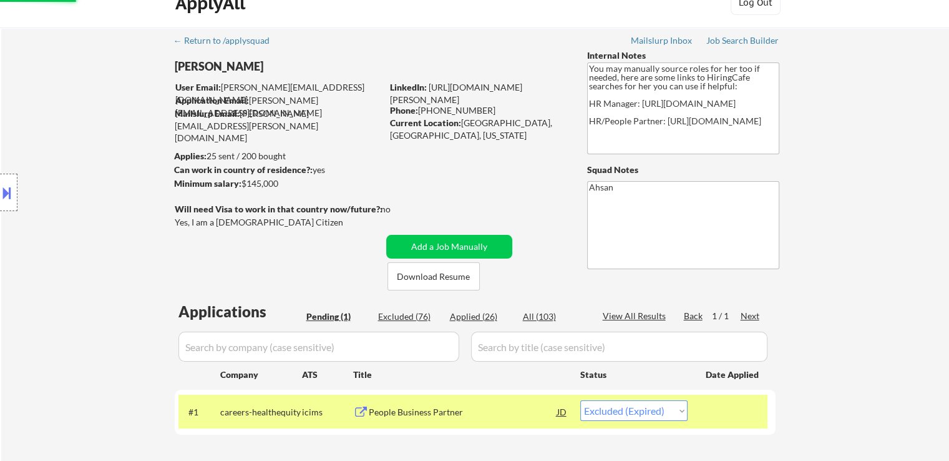
scroll to position [0, 0]
